Goal: Navigation & Orientation: Understand site structure

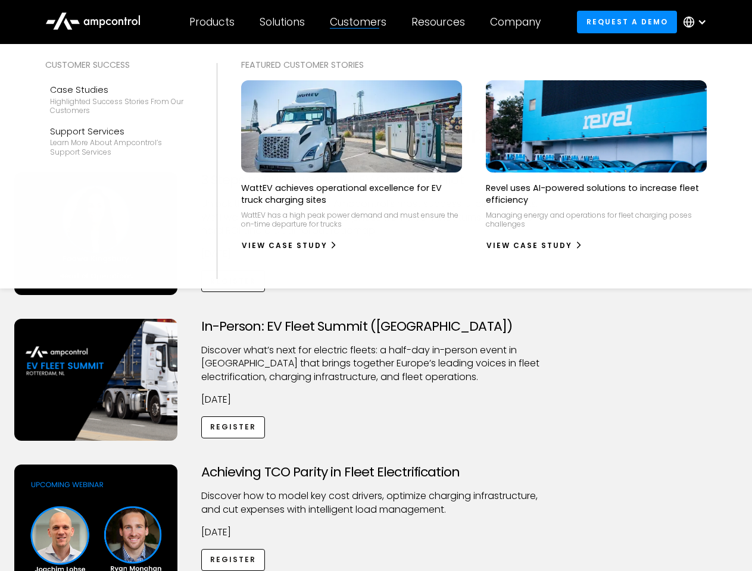
click at [366, 22] on div "Customers" at bounding box center [358, 21] width 57 height 13
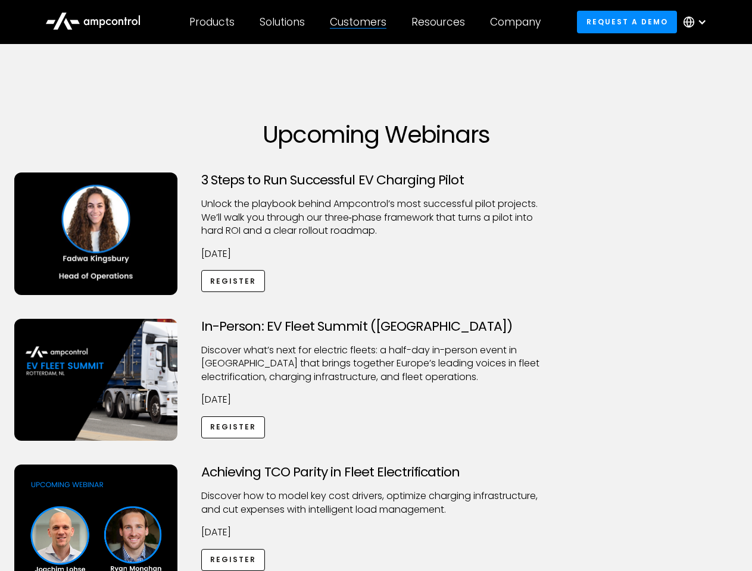
click at [211, 22] on div "Products" at bounding box center [211, 21] width 45 height 13
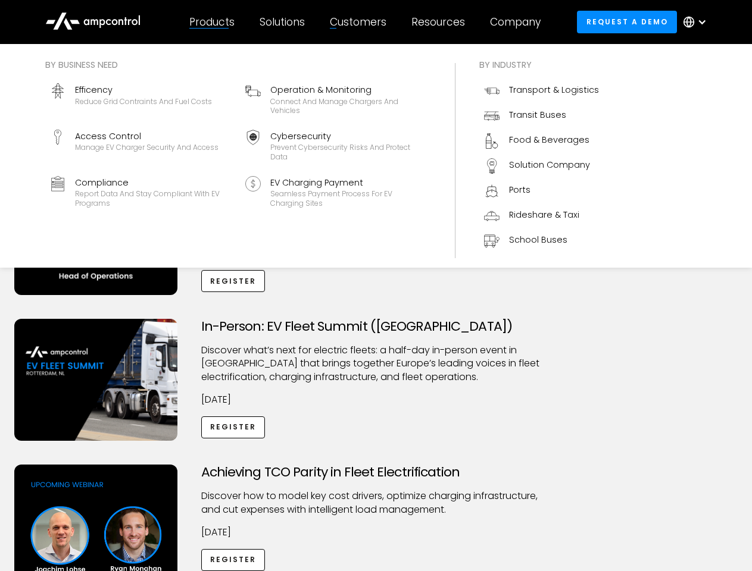
click at [283, 22] on div "Solutions" at bounding box center [281, 21] width 45 height 13
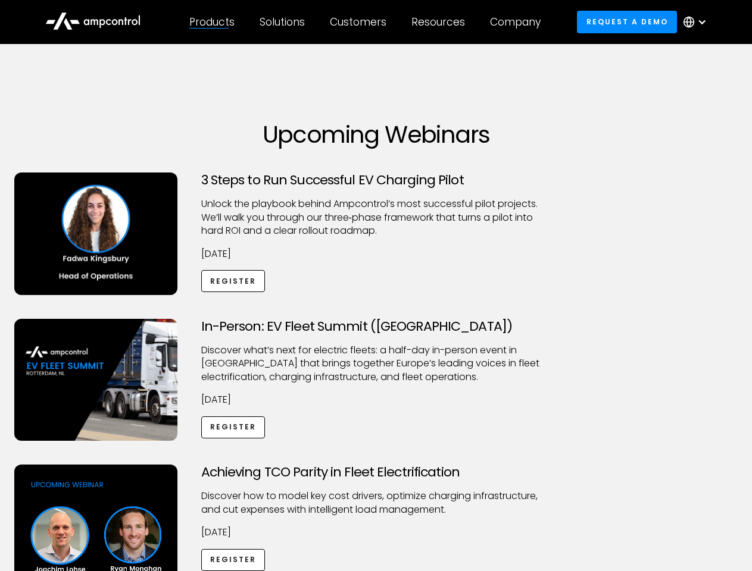
click at [360, 22] on div "Customers" at bounding box center [358, 21] width 57 height 13
click at [440, 22] on div "Resources" at bounding box center [438, 21] width 54 height 13
click at [519, 22] on div "Company" at bounding box center [515, 21] width 51 height 13
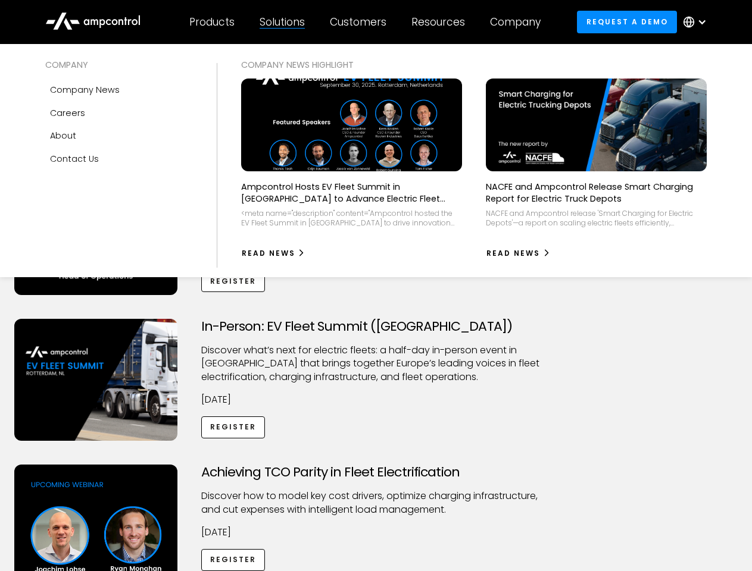
click at [697, 22] on div at bounding box center [702, 22] width 10 height 10
